Goal: Browse casually: Explore the website without a specific task or goal

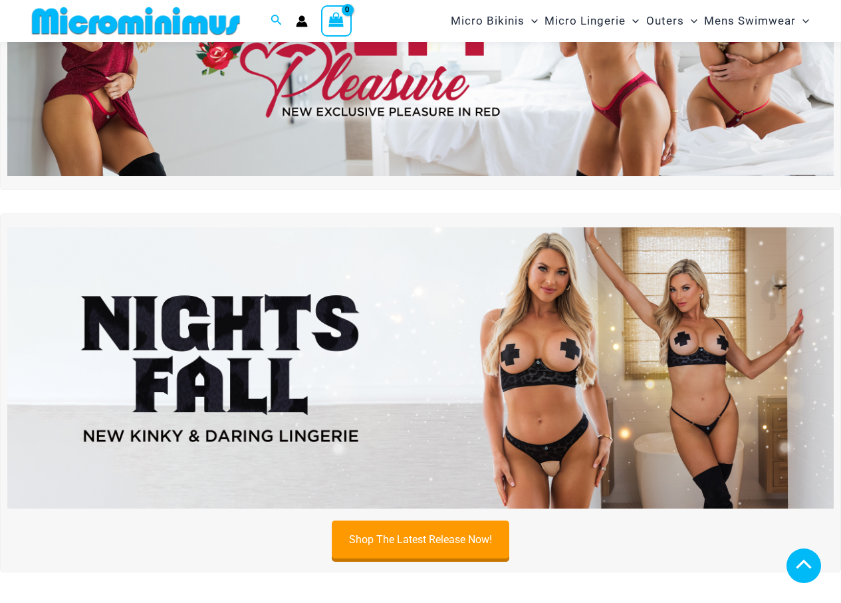
scroll to position [254, 0]
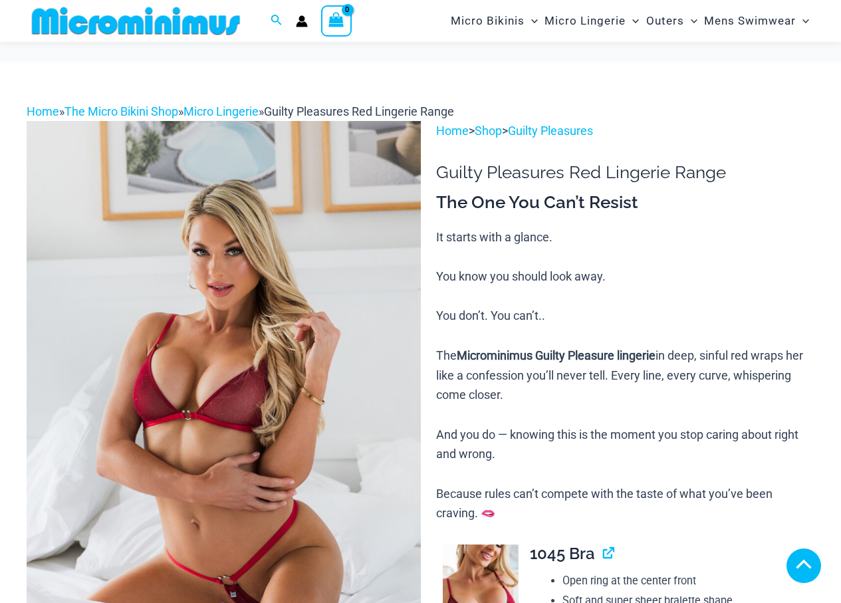
scroll to position [254, 0]
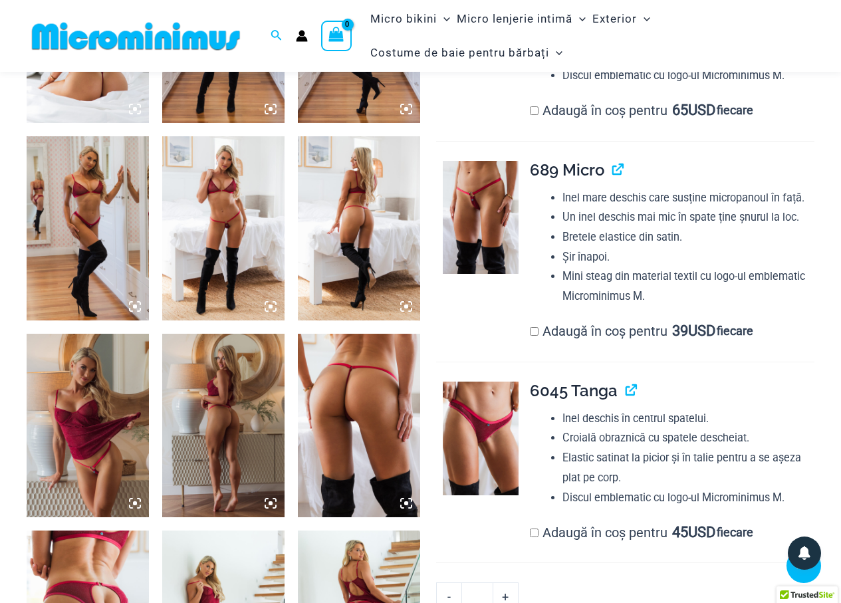
scroll to position [808, 0]
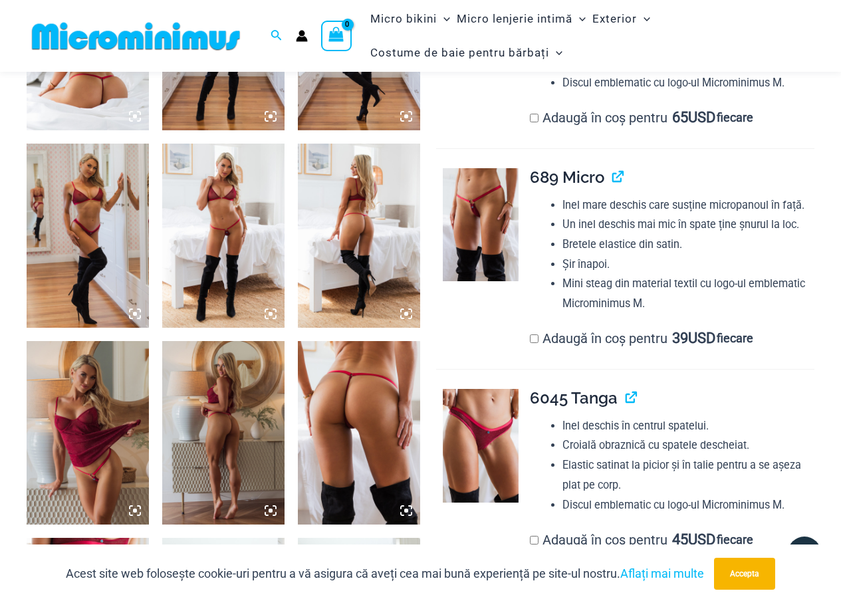
click at [270, 315] on icon at bounding box center [271, 314] width 4 height 4
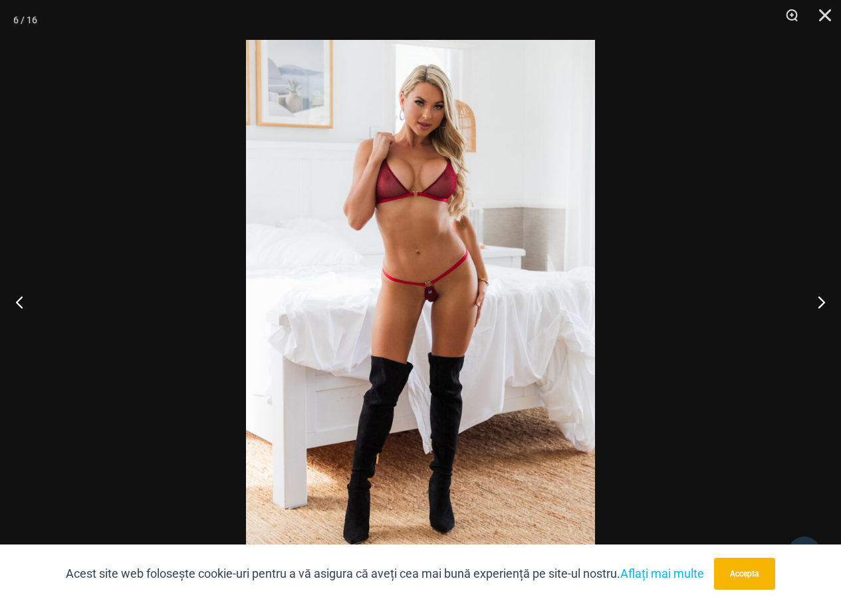
click at [471, 270] on img at bounding box center [420, 301] width 349 height 523
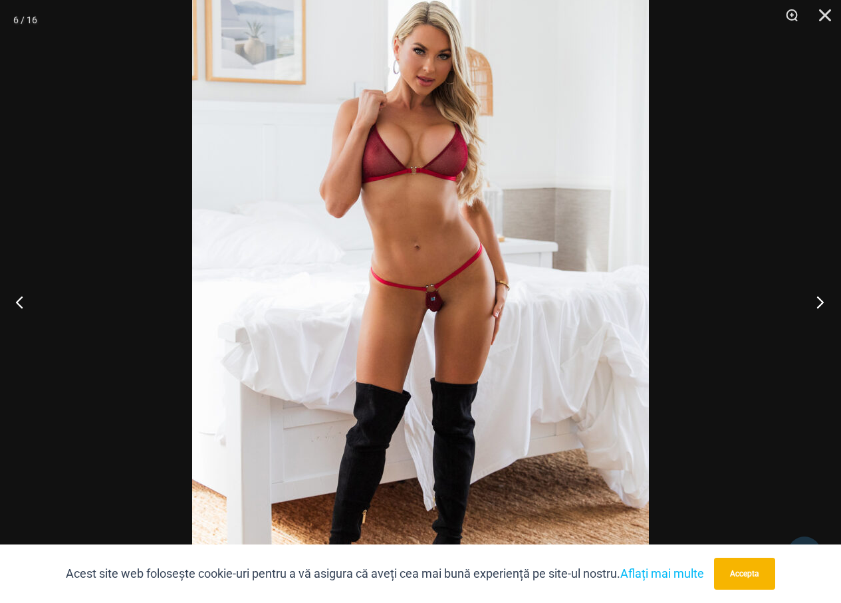
click at [818, 295] on button "Următorul" at bounding box center [816, 302] width 50 height 66
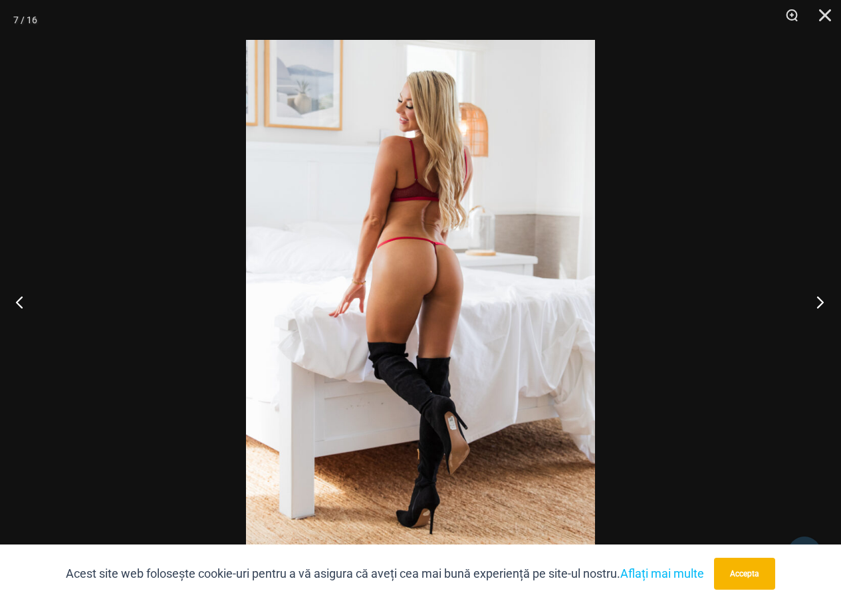
click at [818, 295] on button "Următorul" at bounding box center [816, 302] width 50 height 66
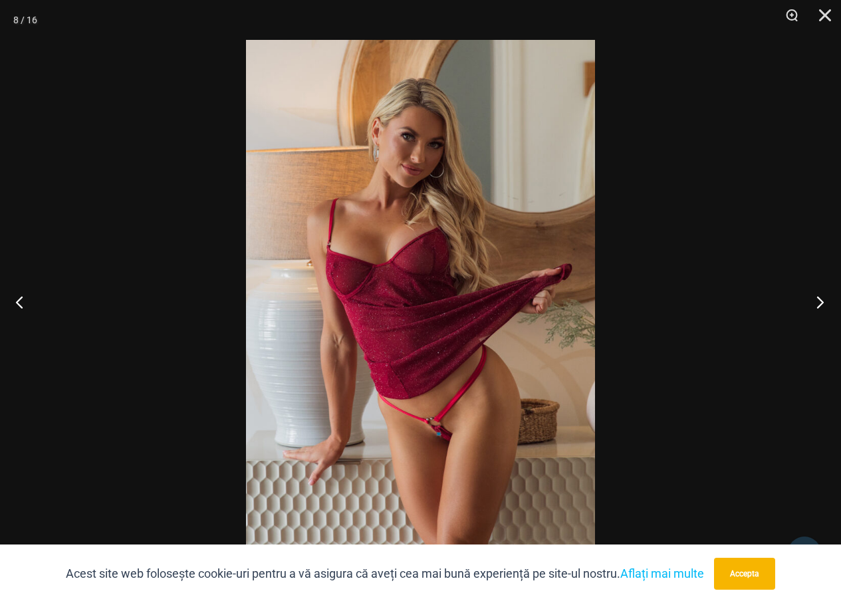
click at [818, 295] on button "Următorul" at bounding box center [816, 302] width 50 height 66
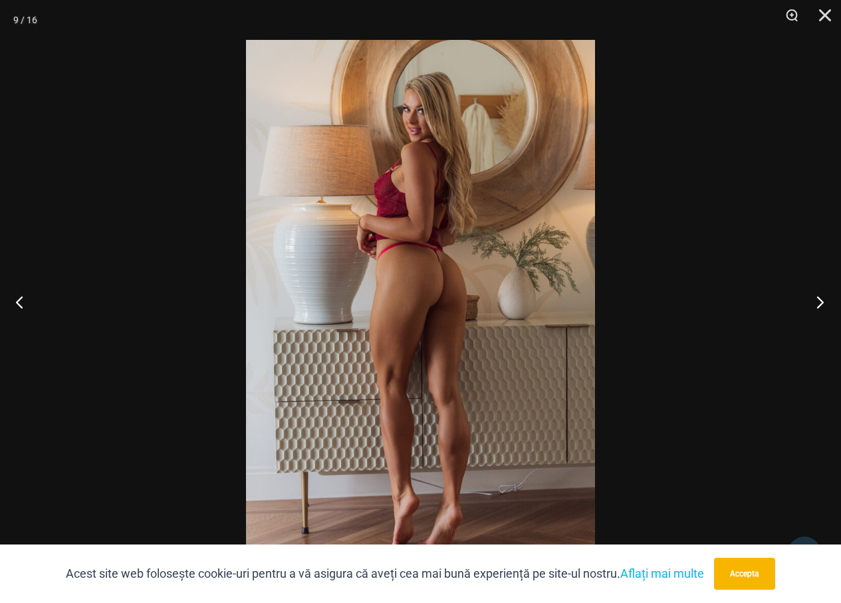
click at [818, 295] on button "Următorul" at bounding box center [816, 302] width 50 height 66
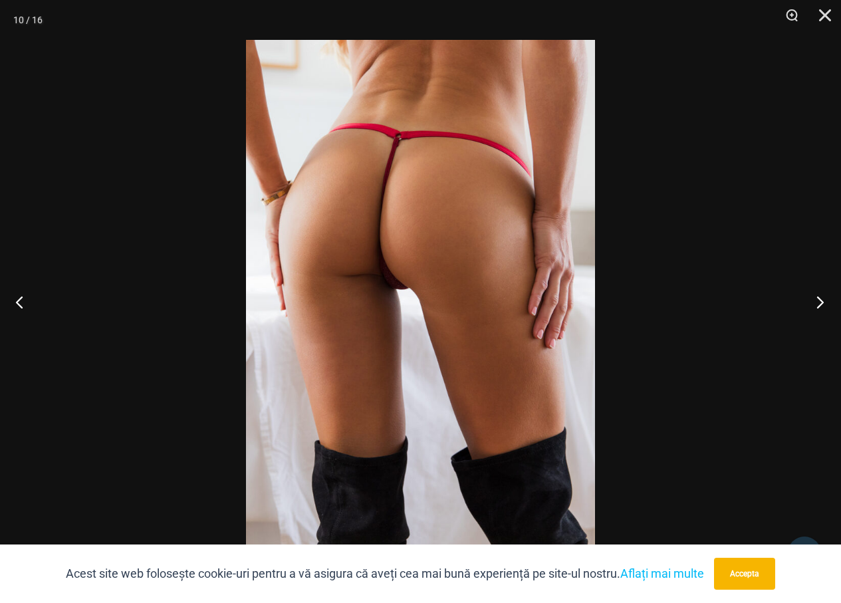
click at [818, 295] on button "Următorul" at bounding box center [816, 302] width 50 height 66
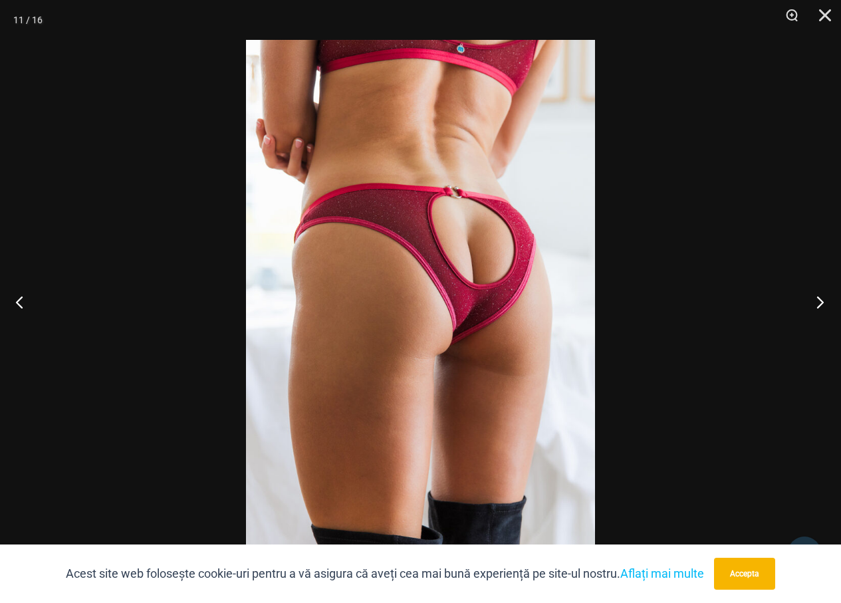
click at [818, 295] on button "Următorul" at bounding box center [816, 302] width 50 height 66
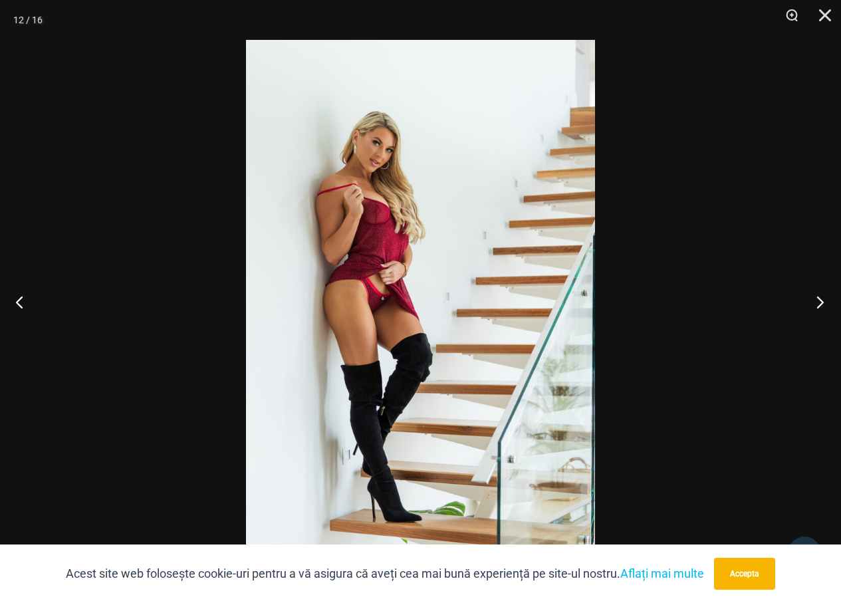
click at [818, 295] on button "Următorul" at bounding box center [816, 302] width 50 height 66
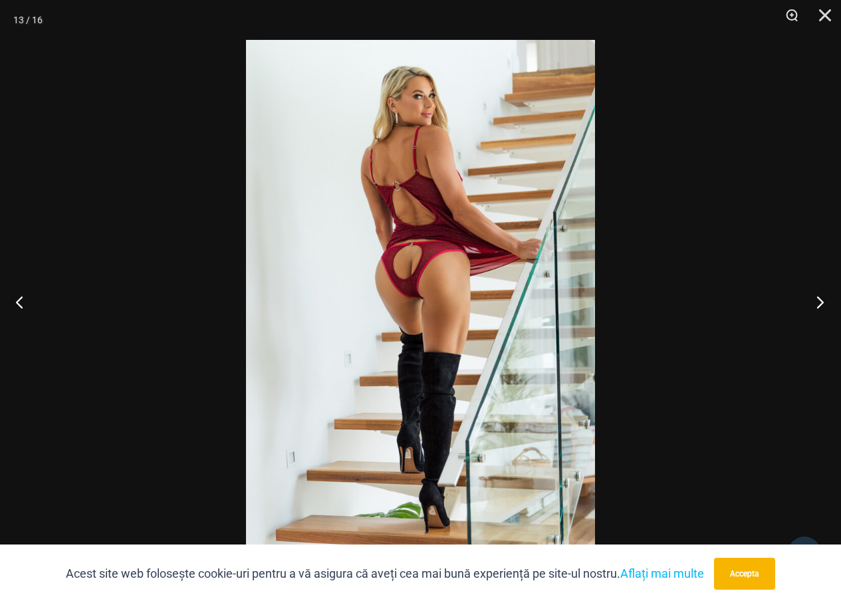
click at [818, 295] on button "Următorul" at bounding box center [816, 302] width 50 height 66
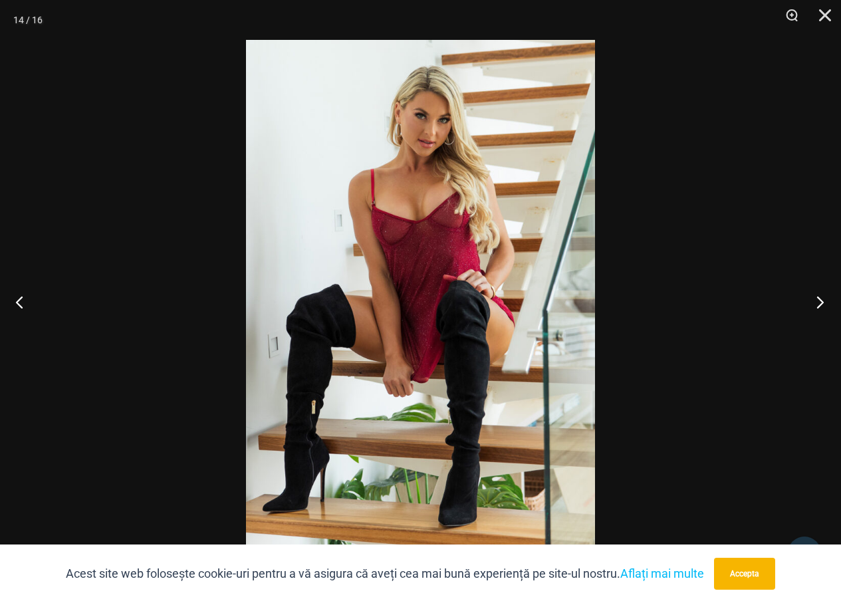
click at [818, 295] on button "Următorul" at bounding box center [816, 302] width 50 height 66
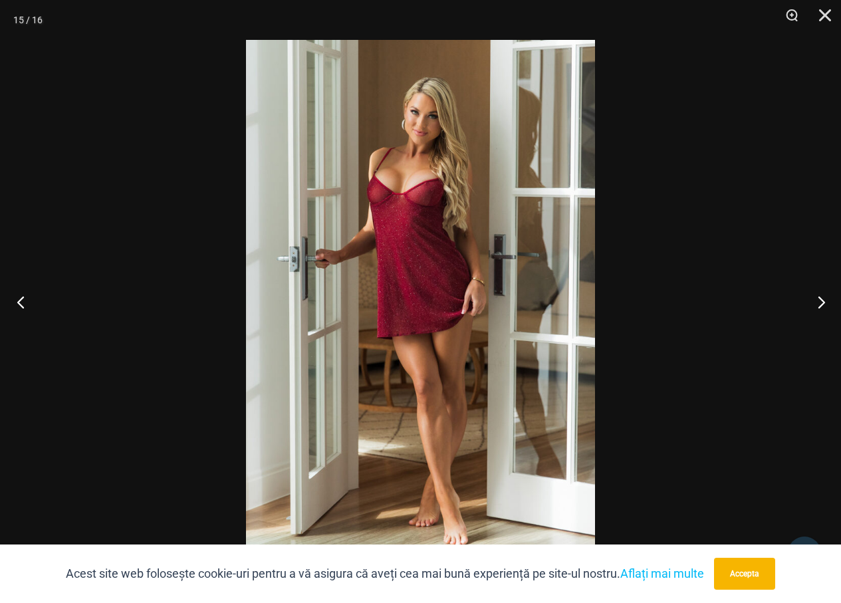
click at [9, 305] on button "Anterior" at bounding box center [25, 302] width 50 height 66
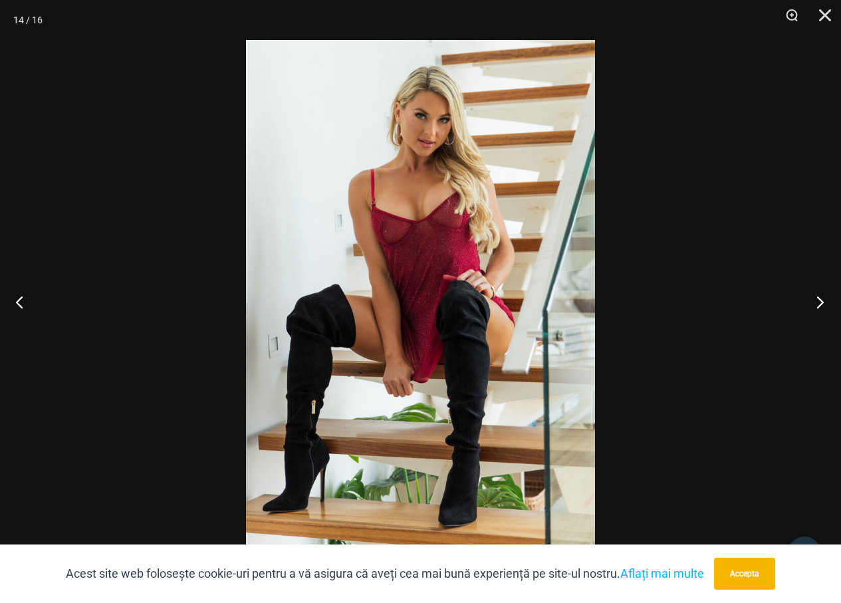
click at [819, 305] on button "Următorul" at bounding box center [816, 302] width 50 height 66
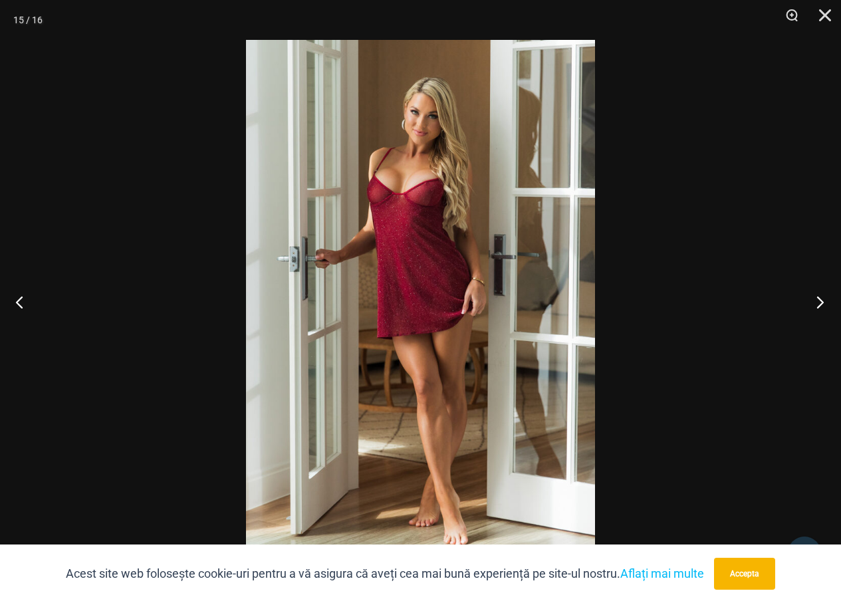
click at [819, 305] on button "Următorul" at bounding box center [816, 302] width 50 height 66
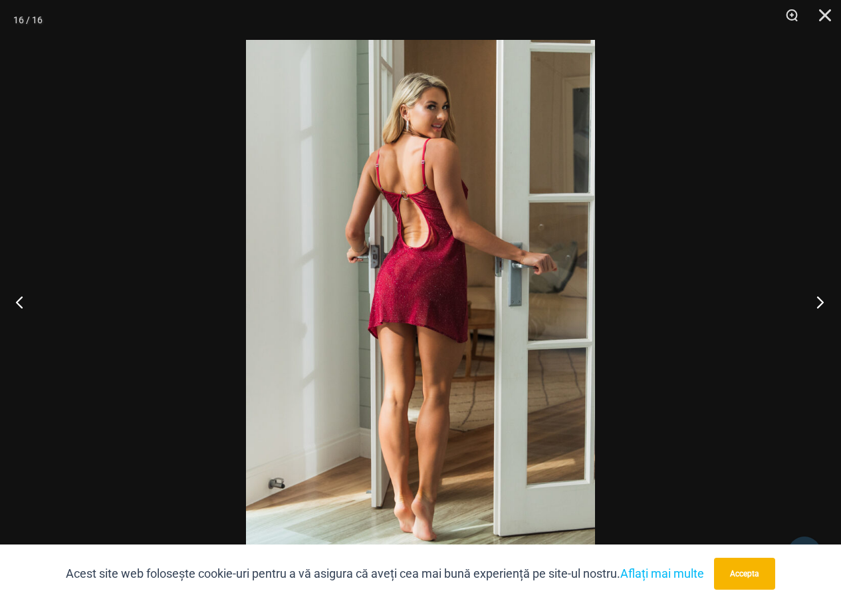
click at [819, 305] on button "Următorul" at bounding box center [816, 302] width 50 height 66
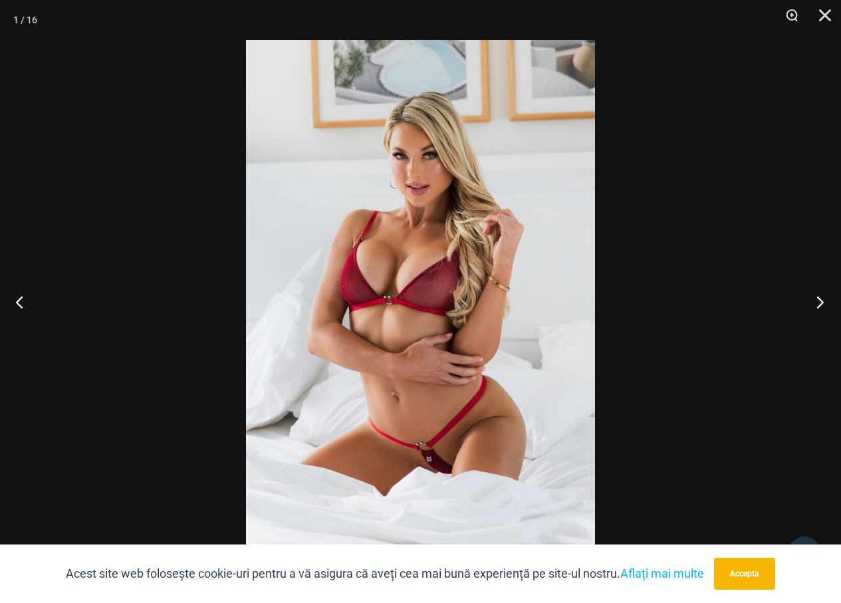
click at [819, 305] on button "Următorul" at bounding box center [816, 302] width 50 height 66
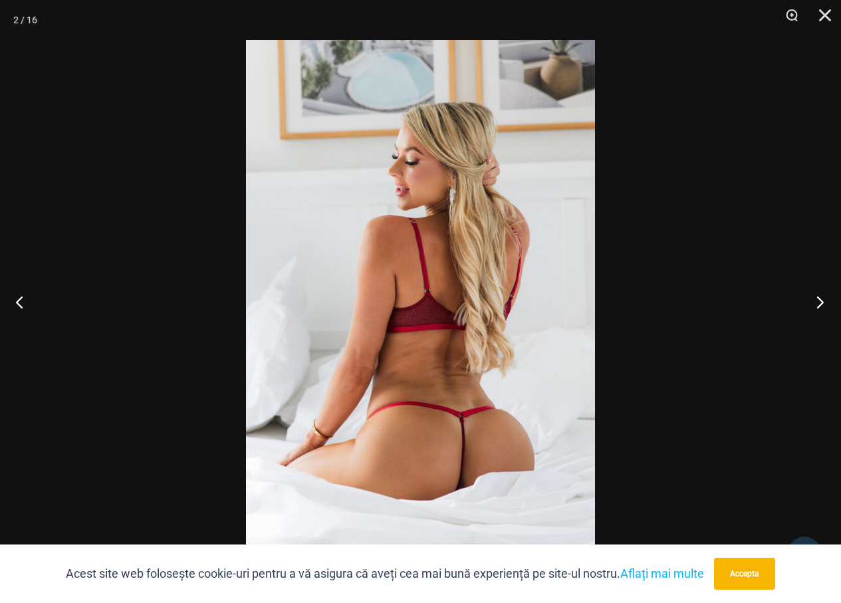
click at [819, 305] on button "Următorul" at bounding box center [816, 302] width 50 height 66
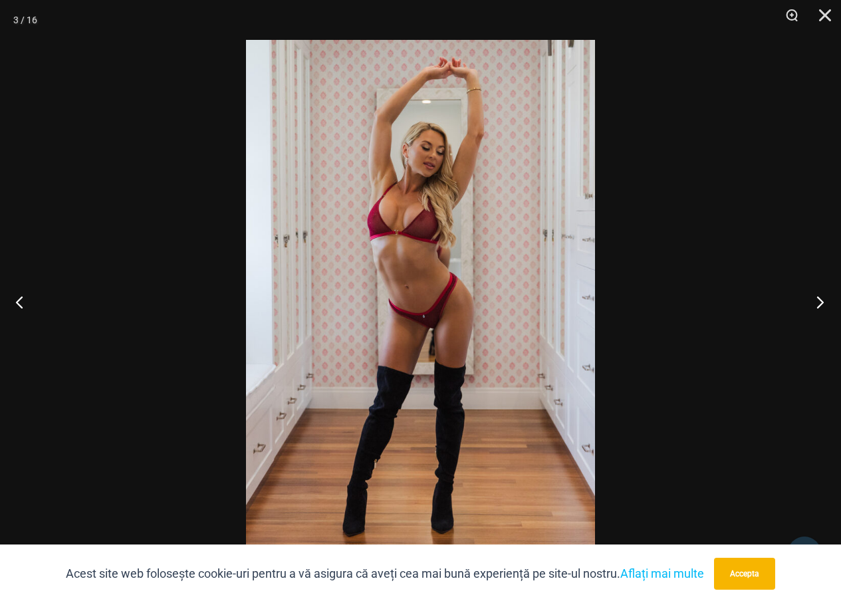
click at [819, 305] on button "Următorul" at bounding box center [816, 302] width 50 height 66
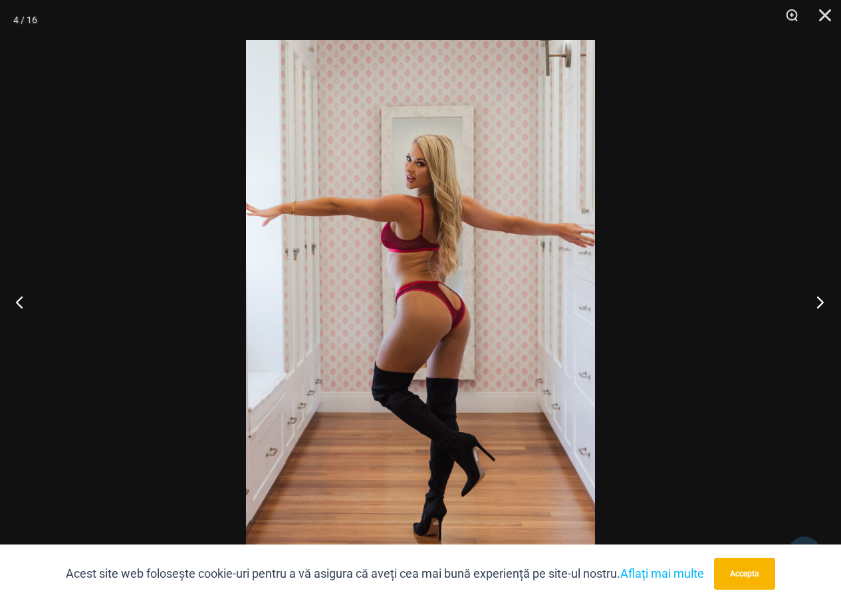
click at [819, 305] on button "Următorul" at bounding box center [816, 302] width 50 height 66
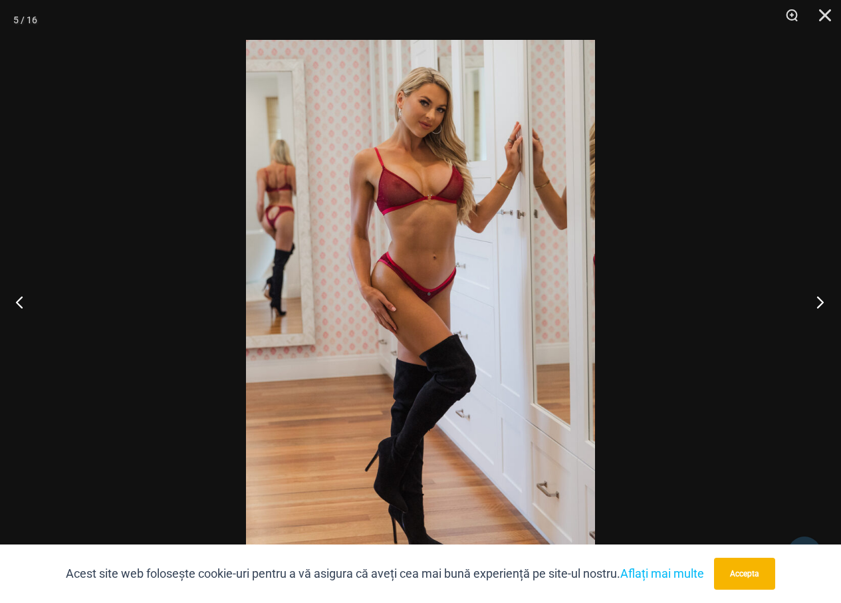
click at [819, 305] on button "Următorul" at bounding box center [816, 302] width 50 height 66
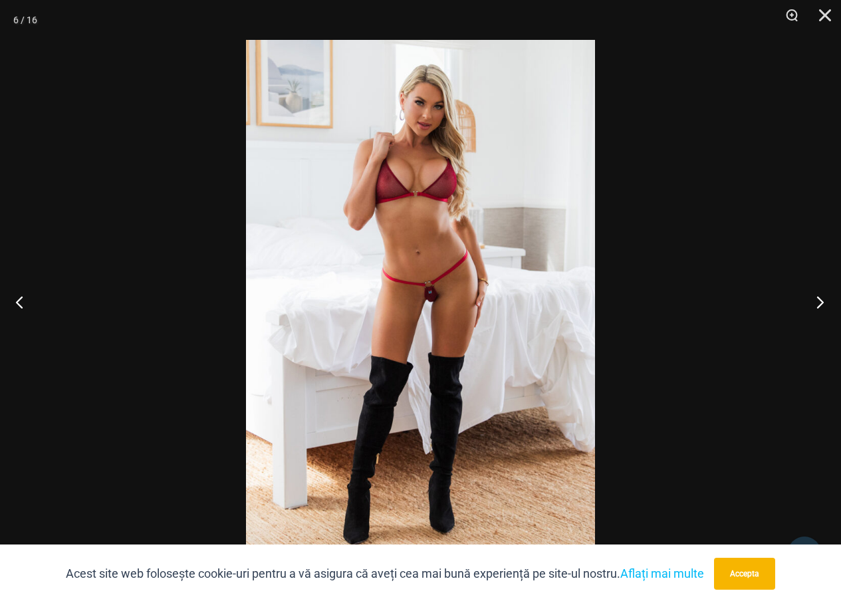
click at [819, 305] on button "Următorul" at bounding box center [816, 302] width 50 height 66
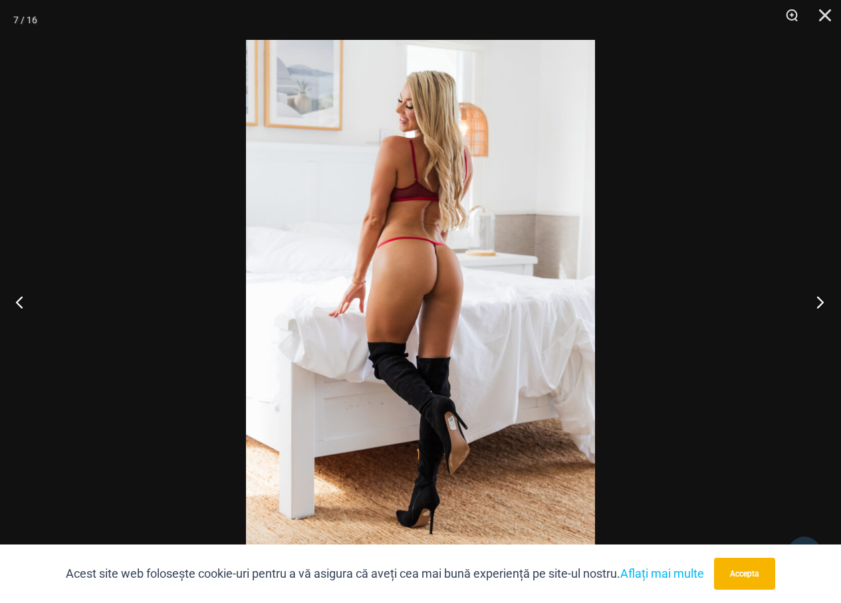
click at [819, 305] on button "Următorul" at bounding box center [816, 302] width 50 height 66
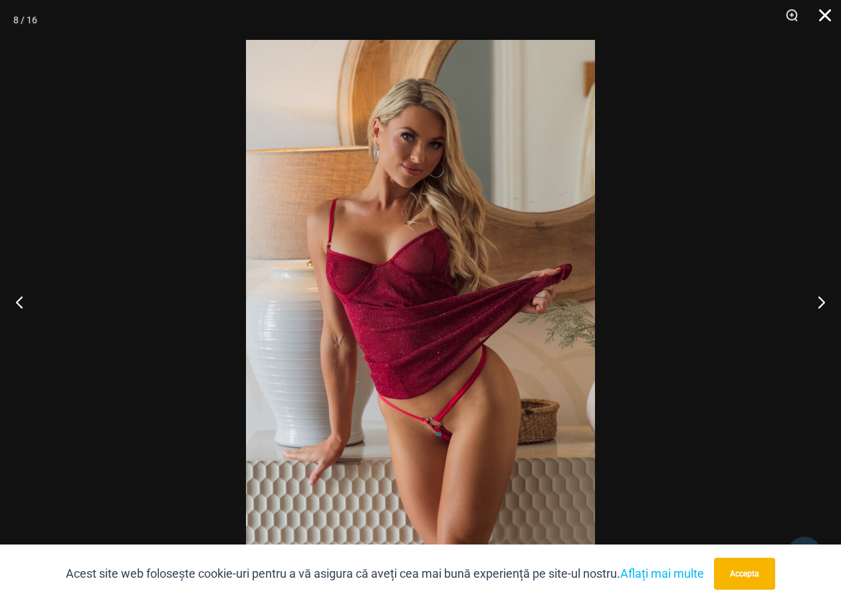
click at [827, 7] on button "Aproape" at bounding box center [820, 20] width 33 height 40
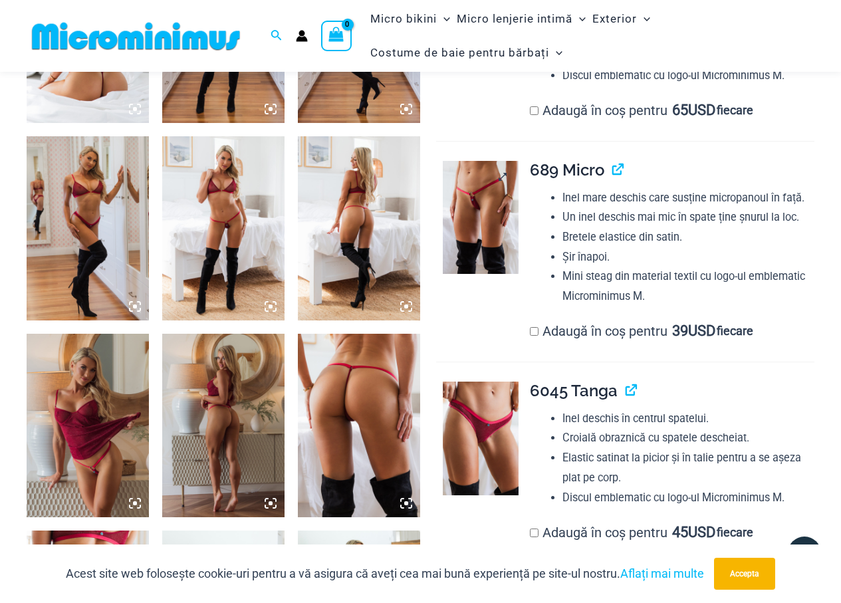
scroll to position [676, 0]
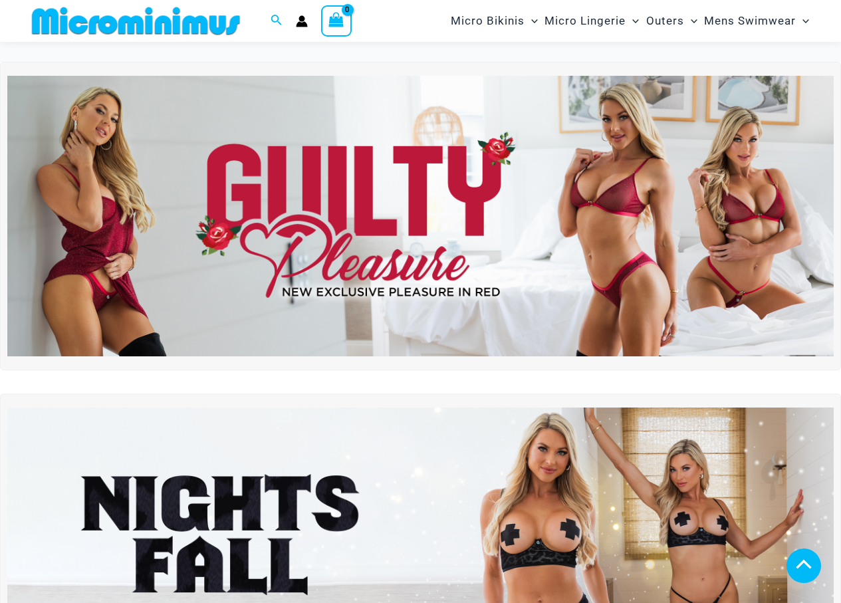
scroll to position [254, 0]
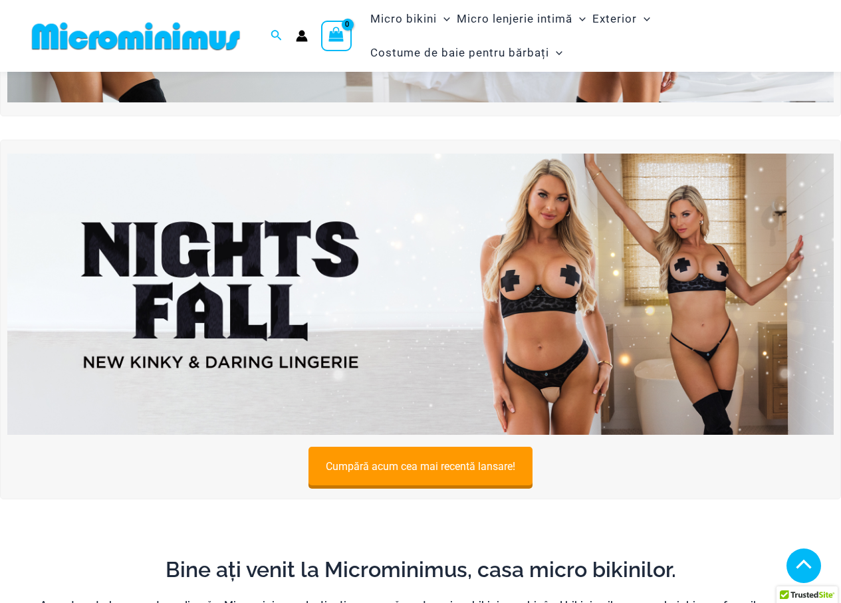
click at [525, 278] on img at bounding box center [420, 294] width 826 height 281
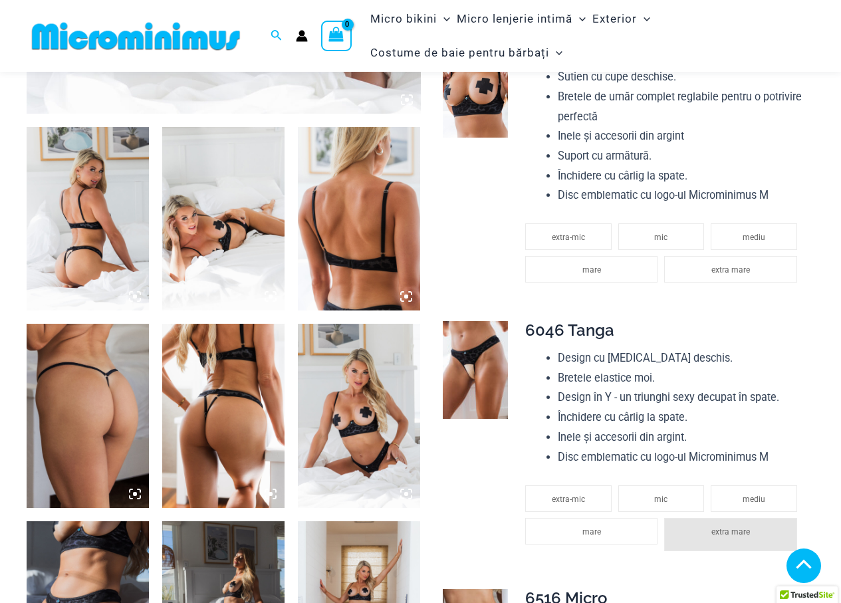
scroll to position [598, 0]
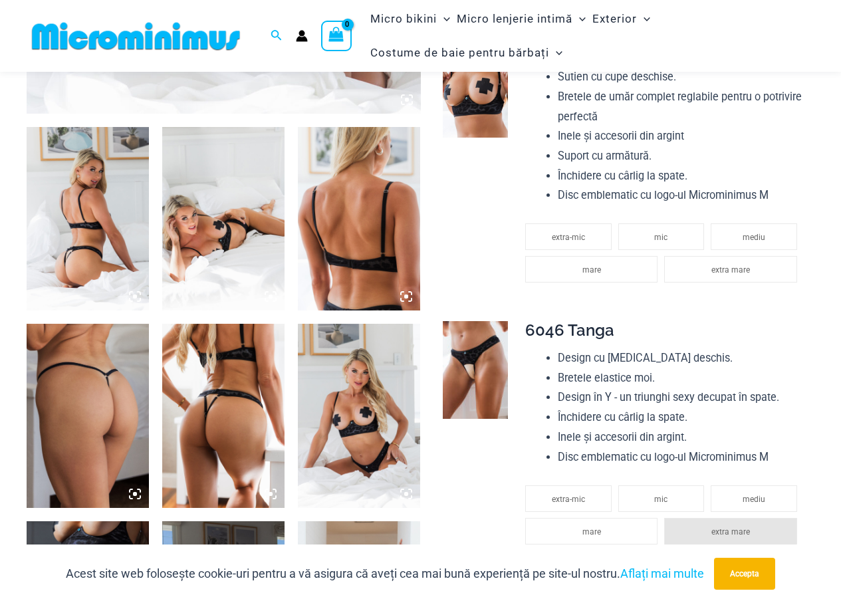
click at [267, 297] on icon at bounding box center [271, 297] width 12 height 12
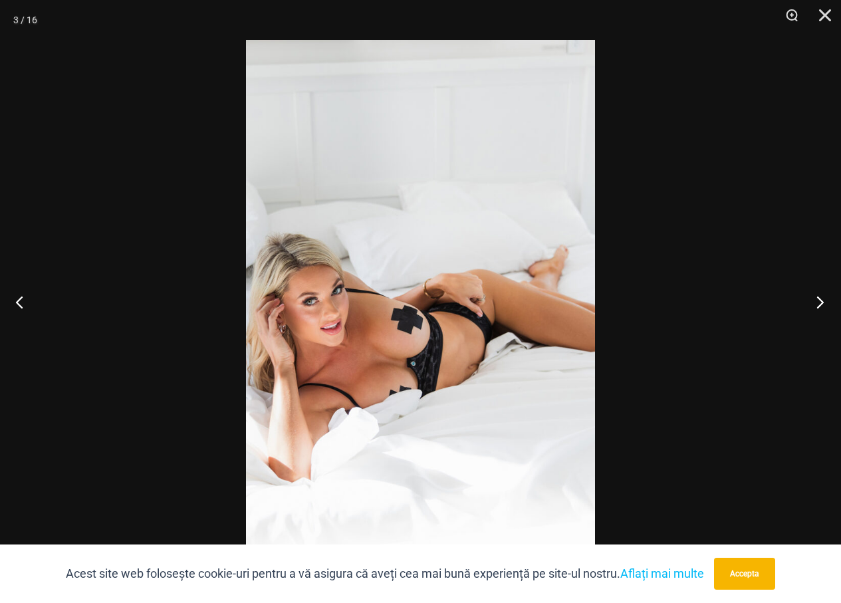
click at [819, 301] on button "Următorul" at bounding box center [816, 302] width 50 height 66
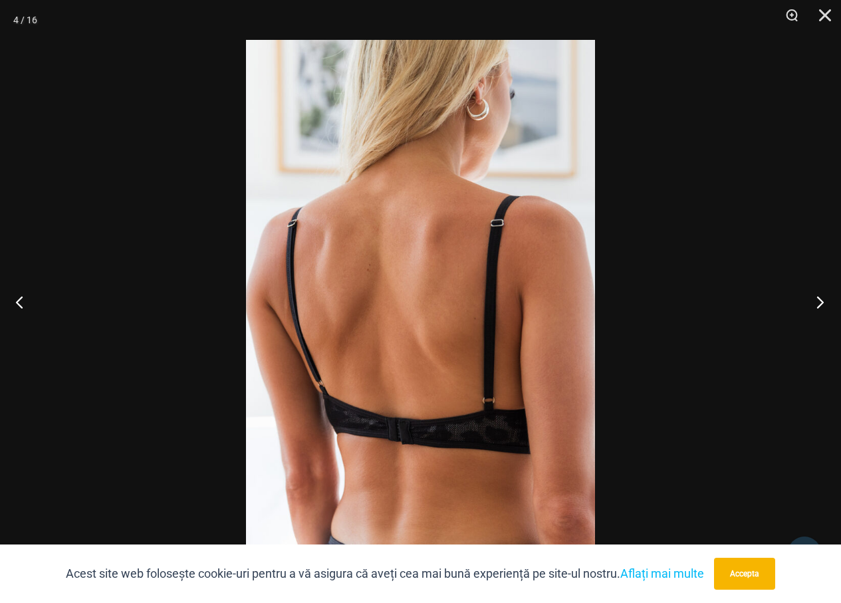
click at [818, 301] on button "Următorul" at bounding box center [816, 302] width 50 height 66
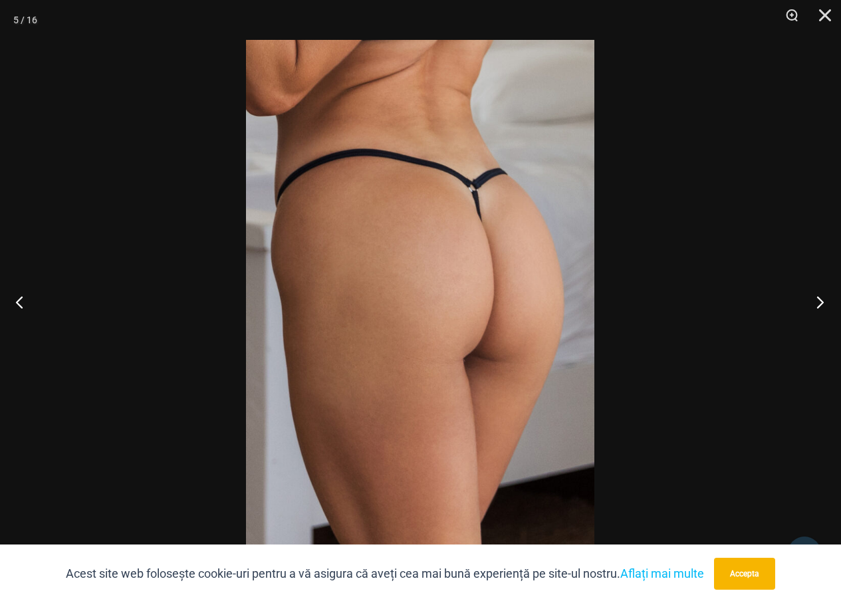
click at [818, 301] on button "Următorul" at bounding box center [816, 302] width 50 height 66
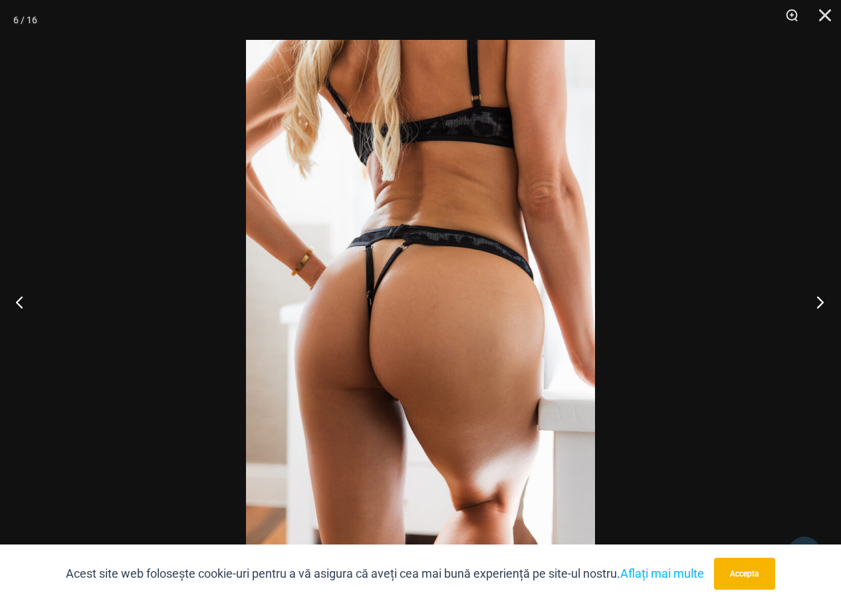
click at [818, 301] on button "Următorul" at bounding box center [816, 302] width 50 height 66
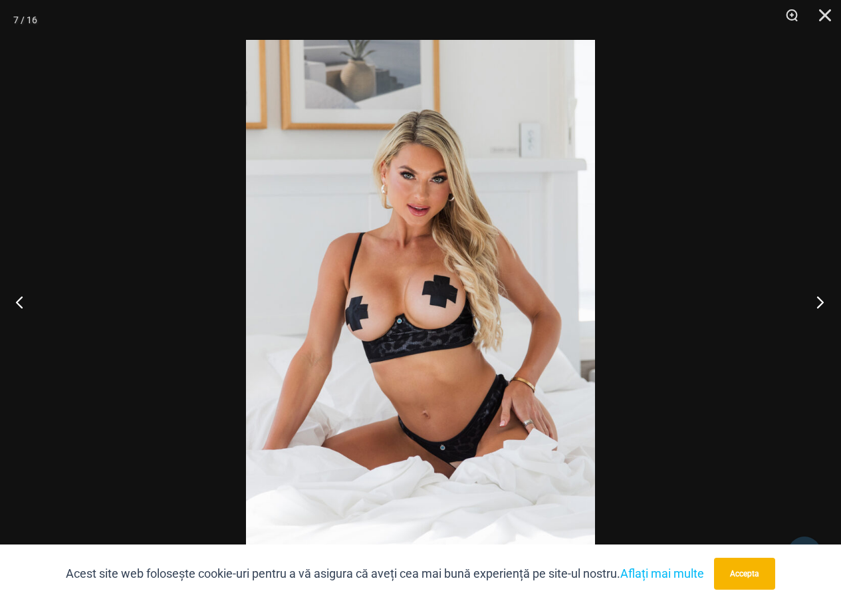
click at [818, 301] on button "Următorul" at bounding box center [816, 302] width 50 height 66
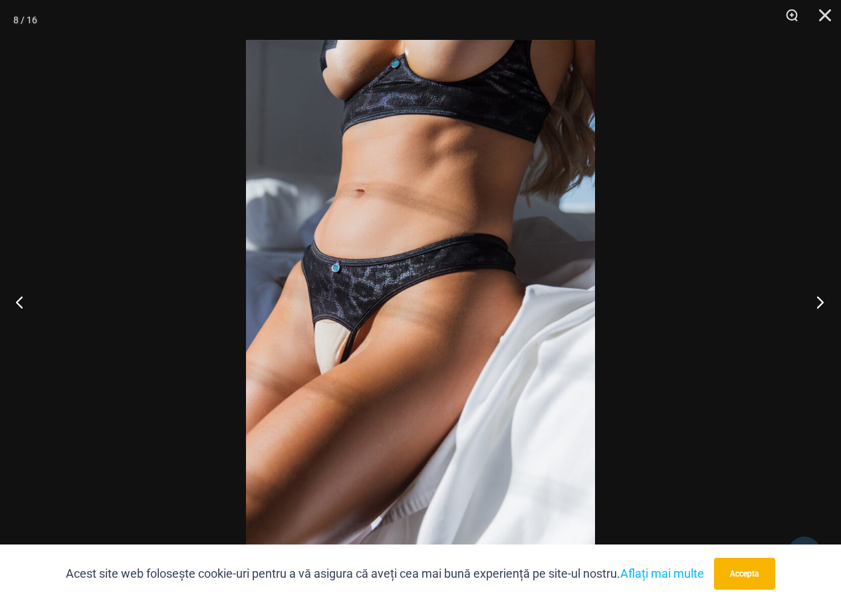
click at [818, 301] on button "Următorul" at bounding box center [816, 302] width 50 height 66
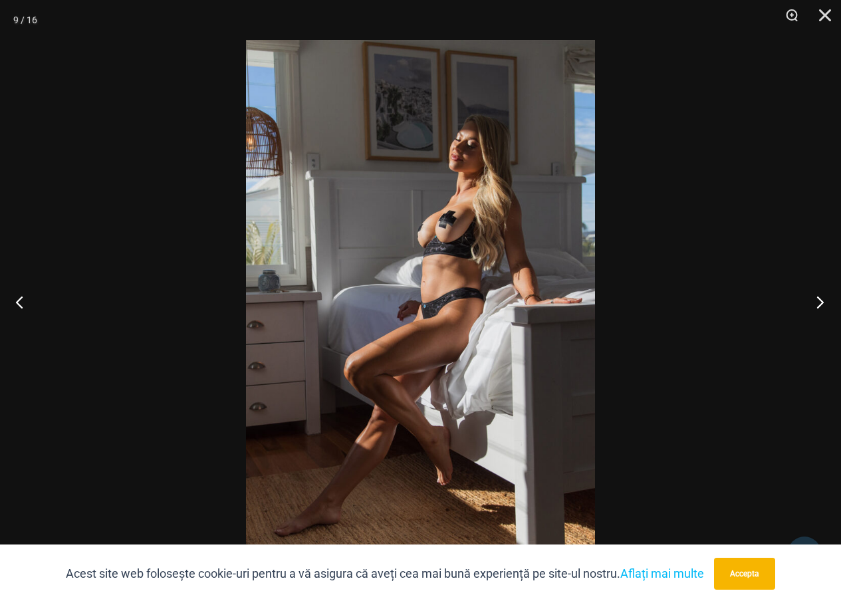
click at [818, 301] on button "Următorul" at bounding box center [816, 302] width 50 height 66
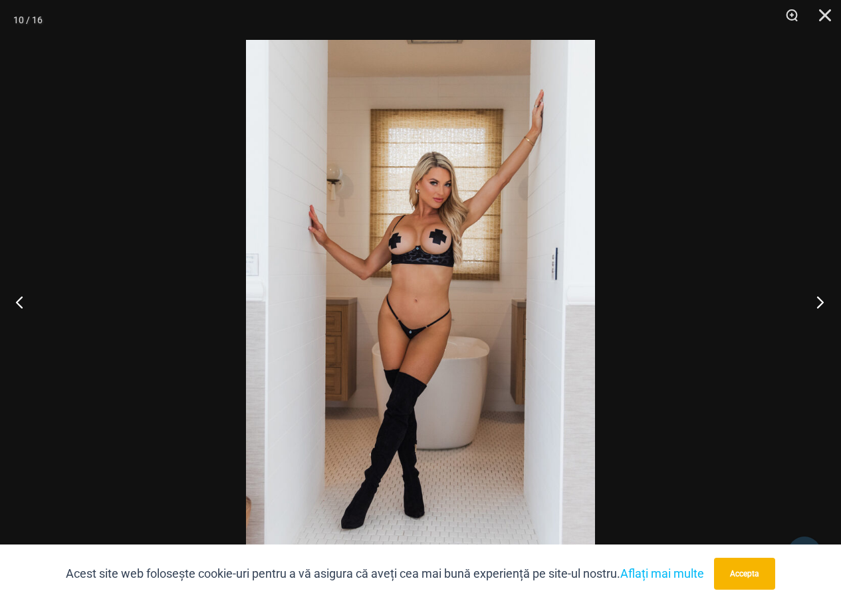
click at [818, 301] on button "Următorul" at bounding box center [816, 302] width 50 height 66
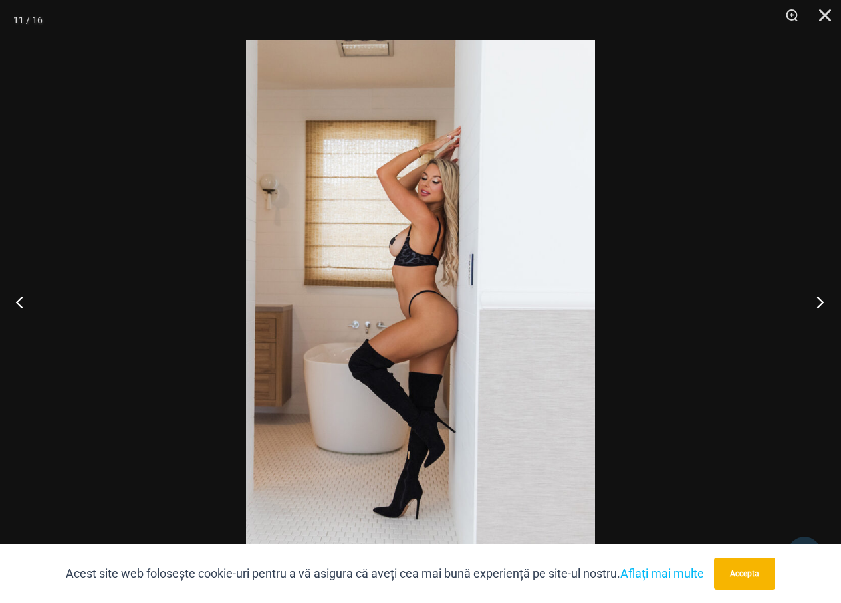
click at [818, 301] on button "Următorul" at bounding box center [816, 302] width 50 height 66
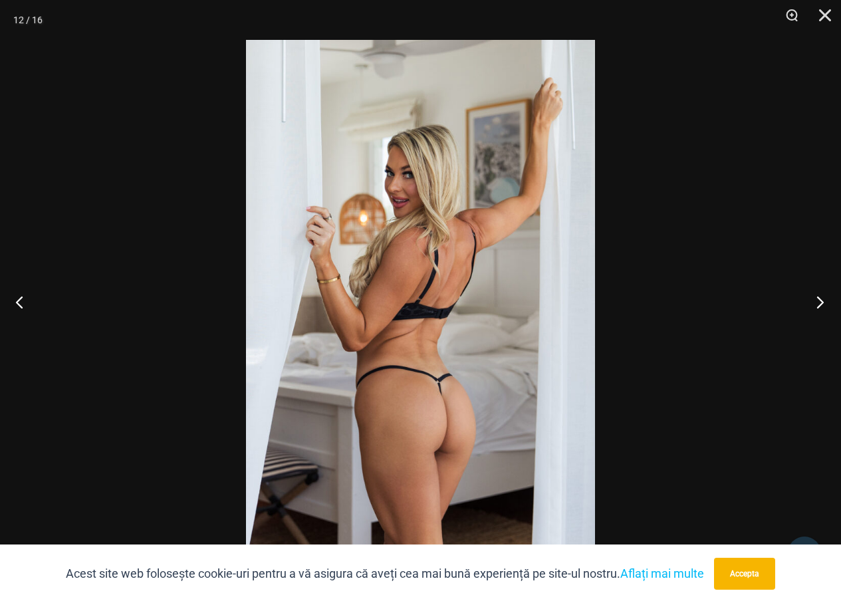
click at [818, 301] on button "Următorul" at bounding box center [816, 302] width 50 height 66
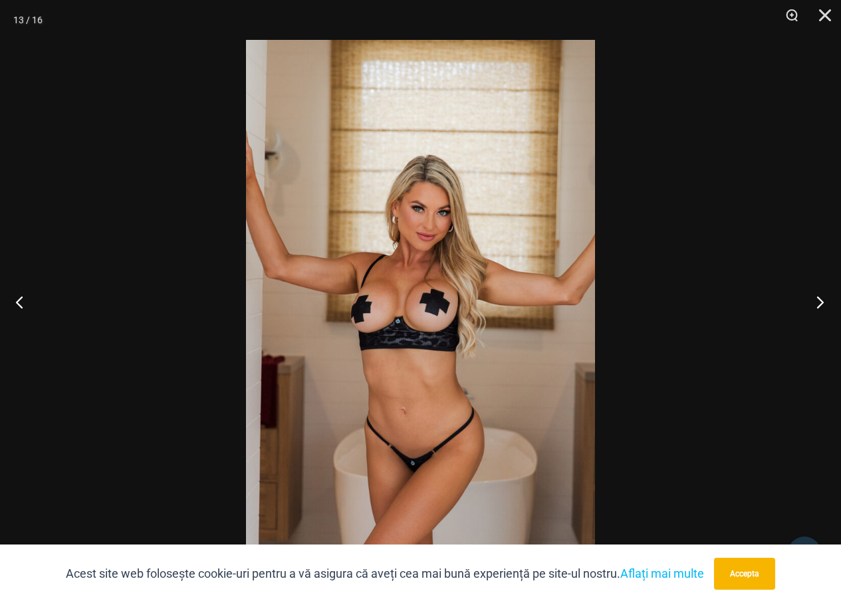
click at [818, 301] on button "Următorul" at bounding box center [816, 302] width 50 height 66
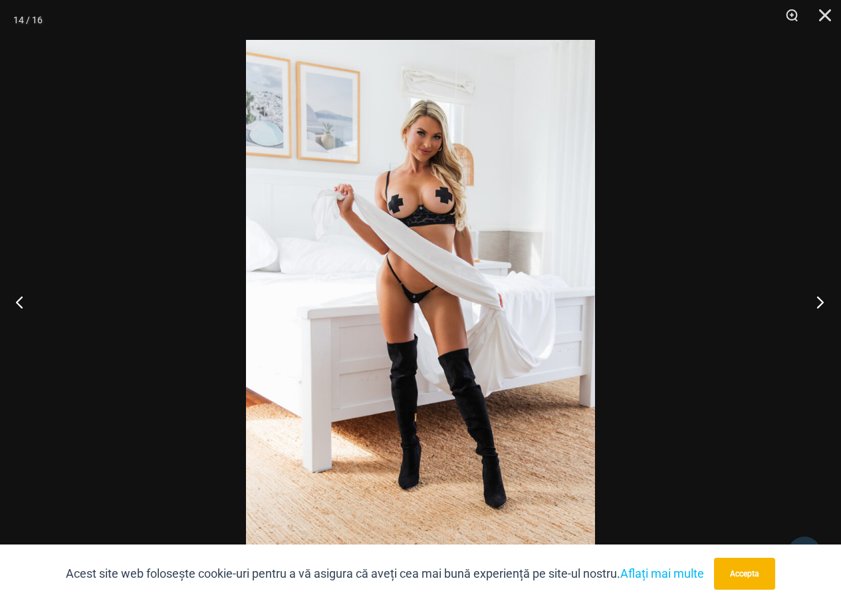
click at [818, 301] on button "Următorul" at bounding box center [816, 302] width 50 height 66
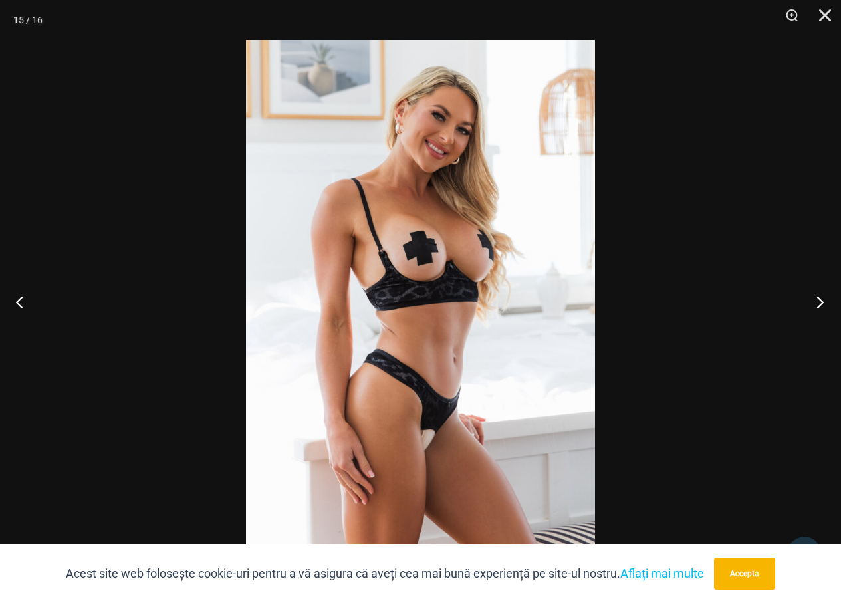
click at [818, 301] on button "Următorul" at bounding box center [816, 302] width 50 height 66
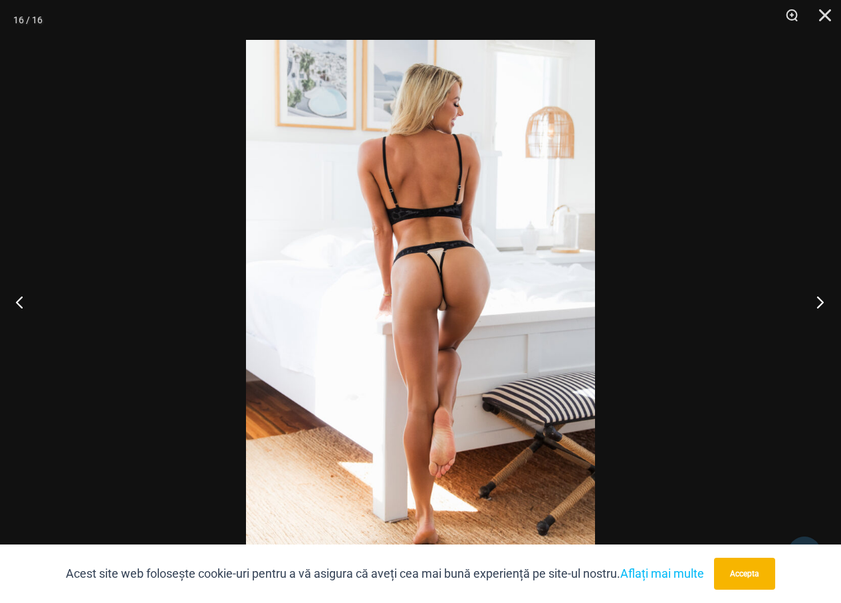
click at [818, 301] on button "Următorul" at bounding box center [816, 302] width 50 height 66
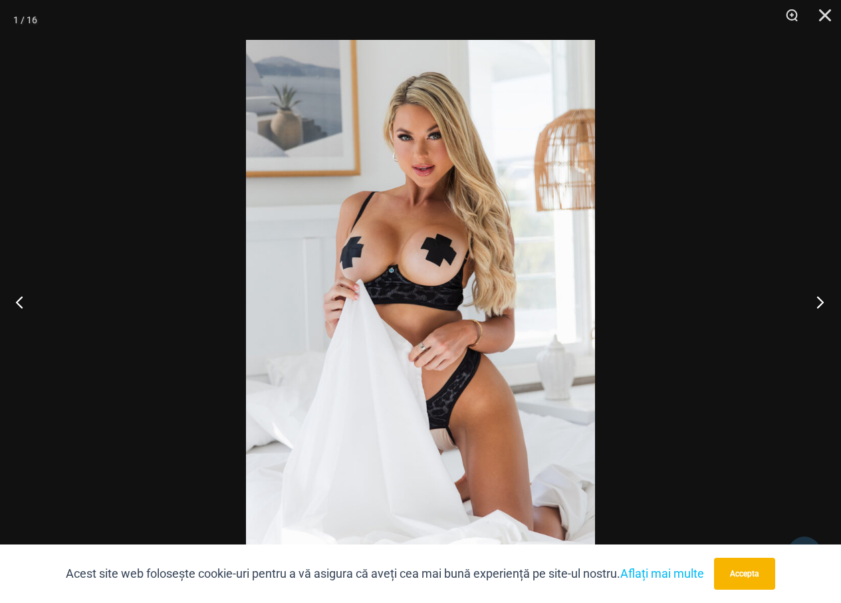
click at [818, 301] on button "Următorul" at bounding box center [816, 302] width 50 height 66
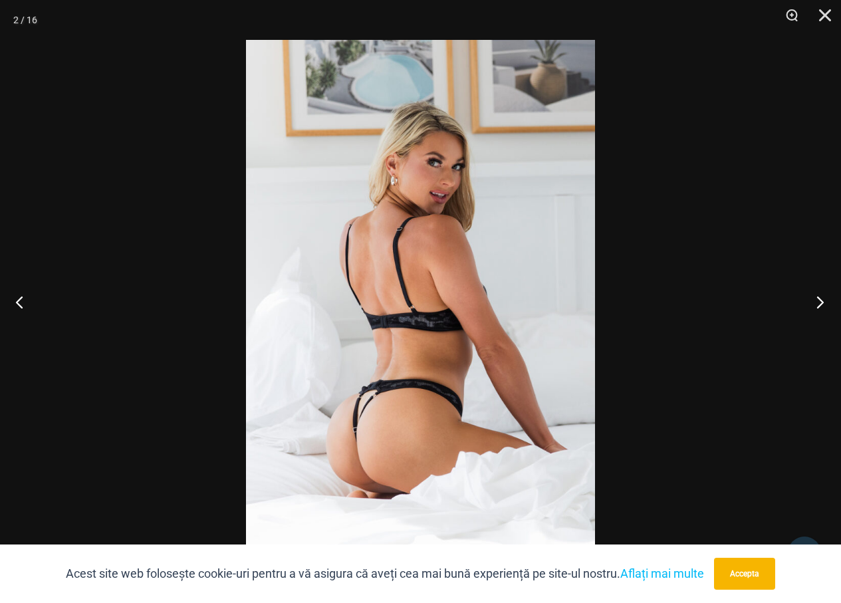
click at [818, 301] on button "Următorul" at bounding box center [816, 302] width 50 height 66
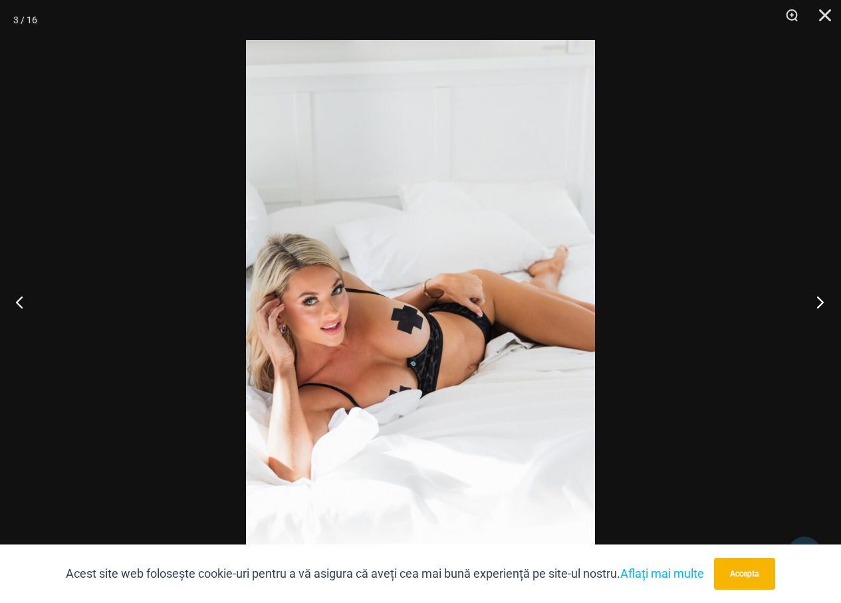
click at [818, 301] on button "Următorul" at bounding box center [816, 302] width 50 height 66
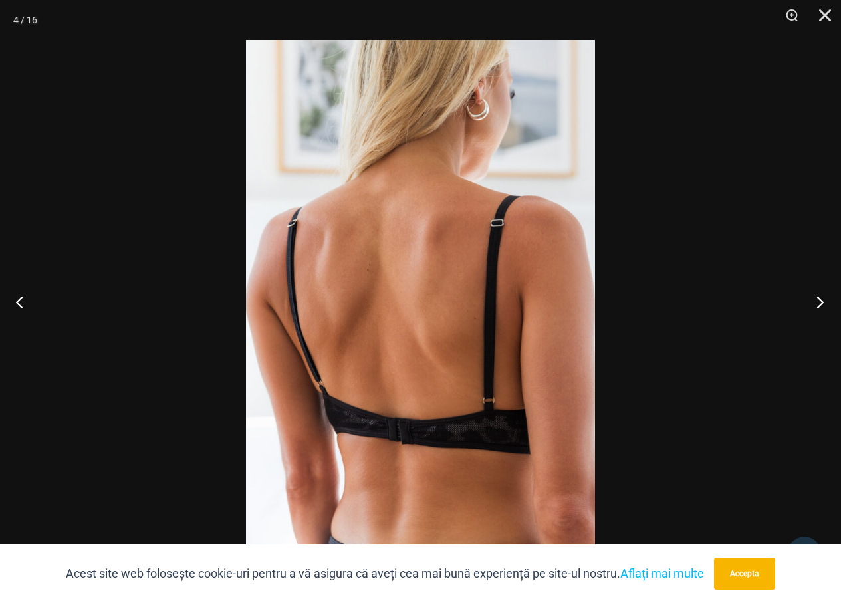
click at [818, 301] on button "Următorul" at bounding box center [816, 302] width 50 height 66
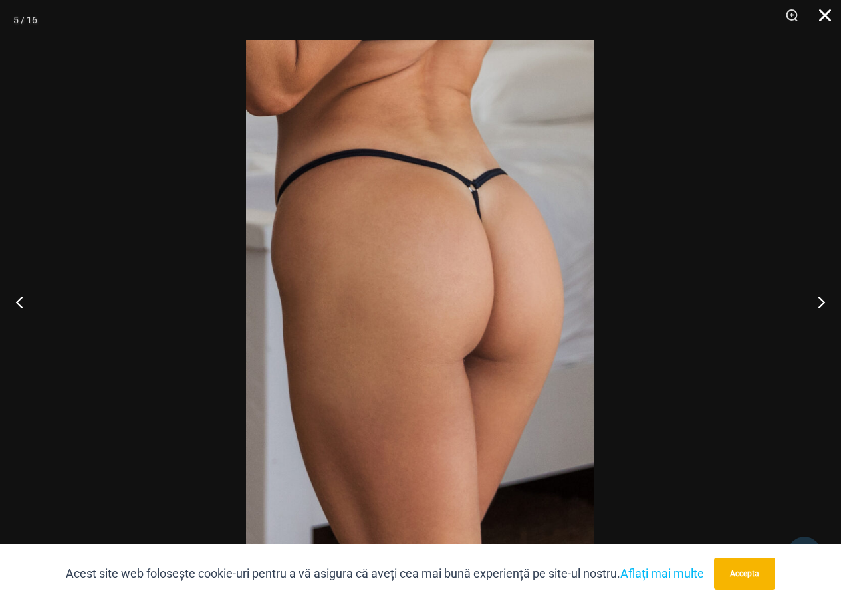
click at [828, 17] on button "Aproape" at bounding box center [820, 20] width 33 height 40
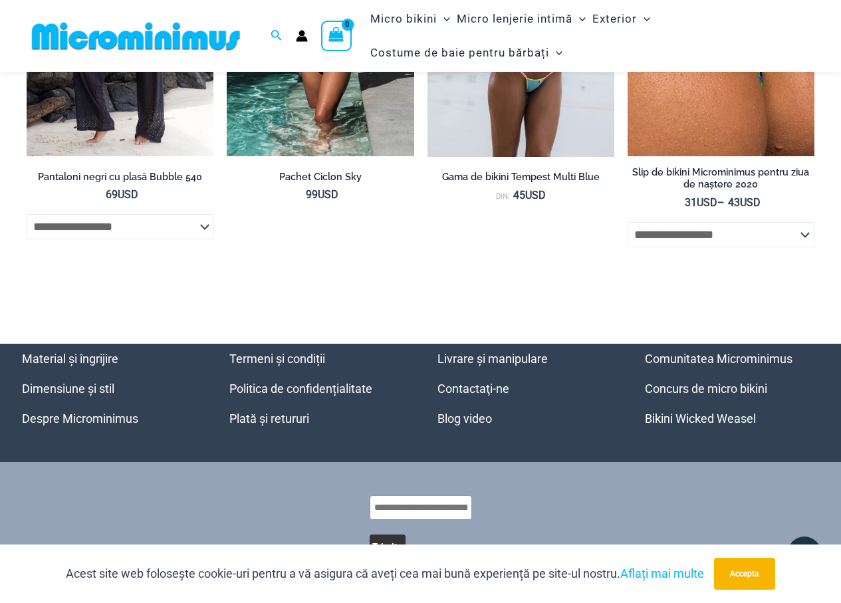
scroll to position [4068, 0]
